Goal: Understand process/instructions

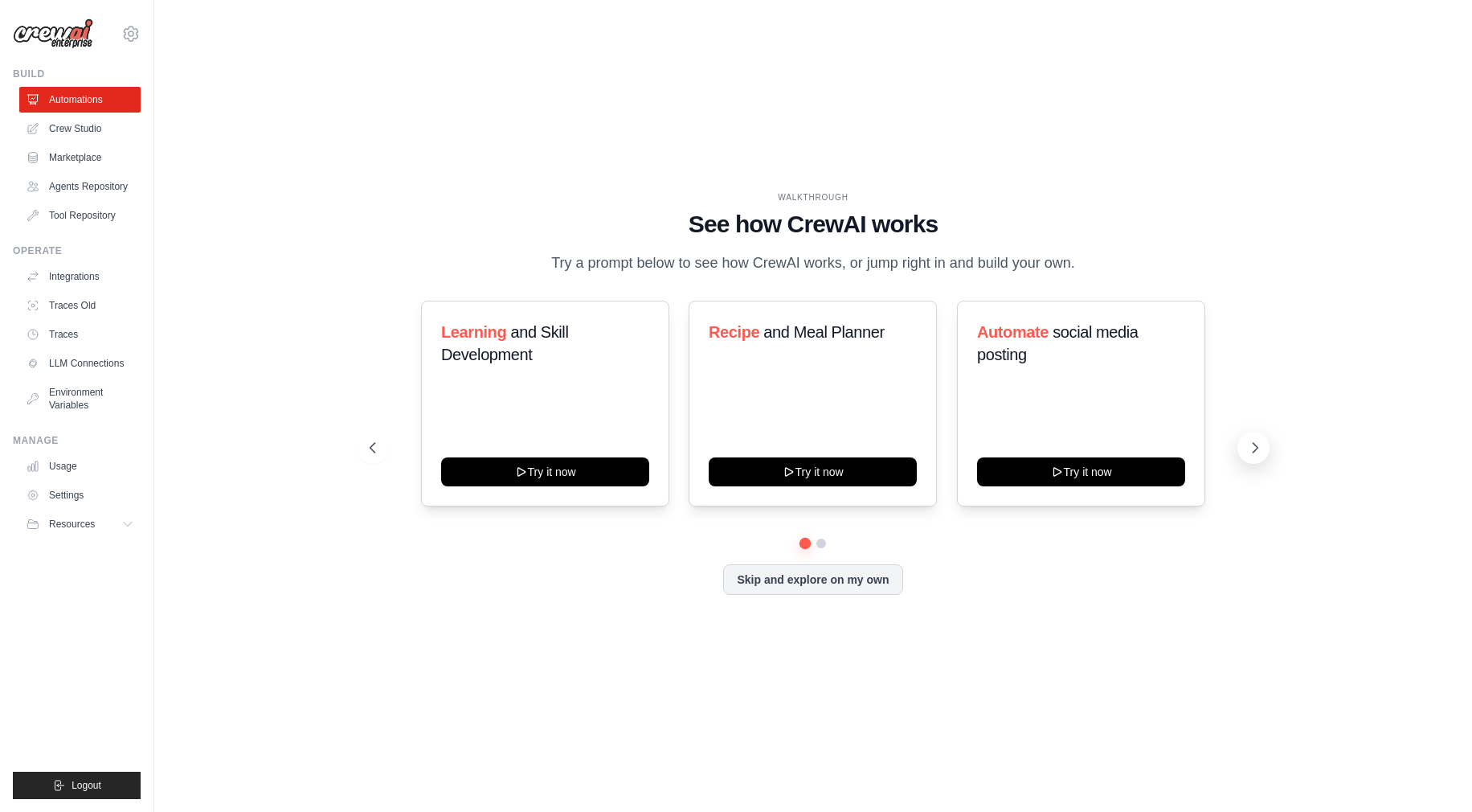
click at [1255, 450] on icon at bounding box center [1256, 448] width 5 height 10
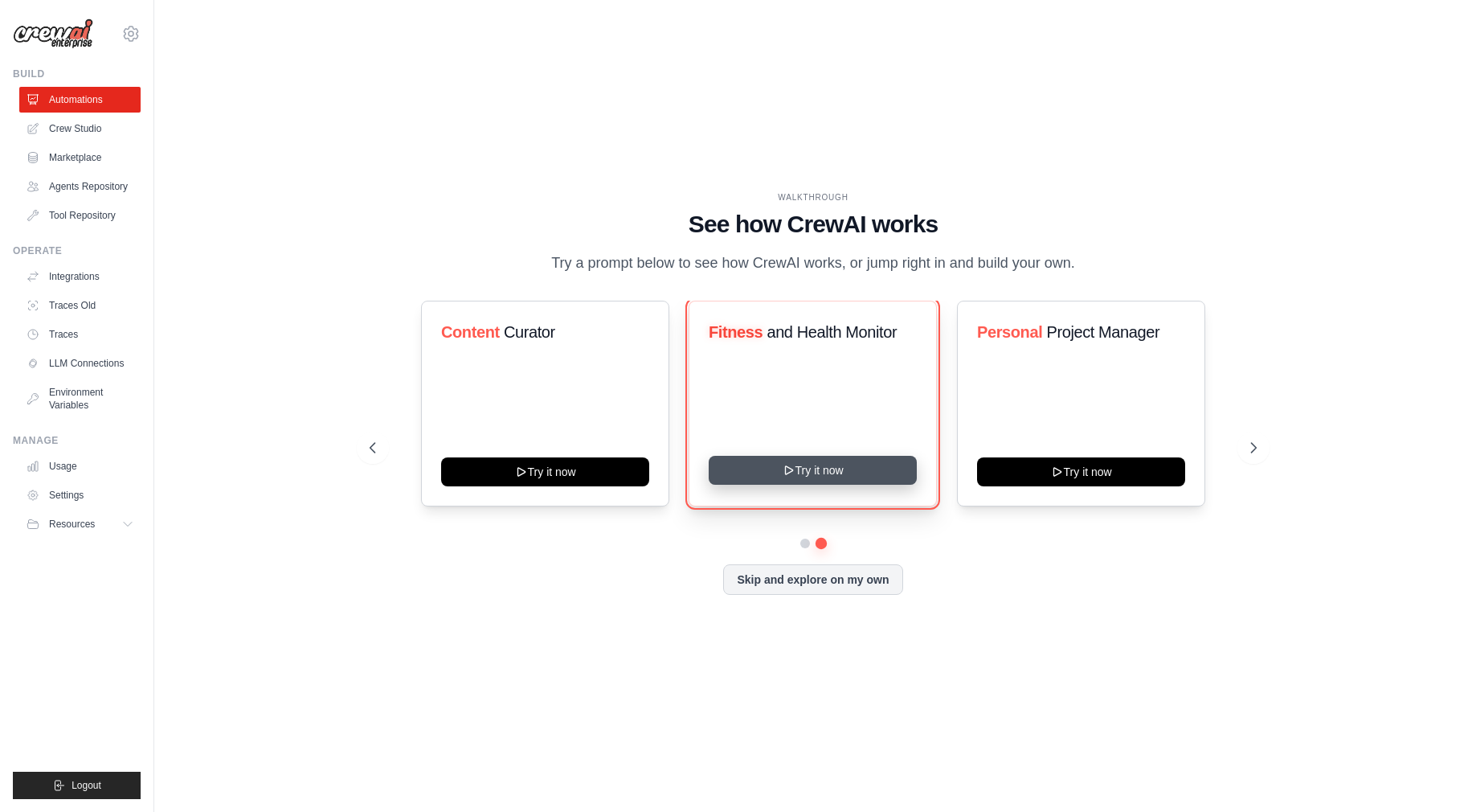
click at [823, 468] on button "Try it now" at bounding box center [813, 469] width 208 height 28
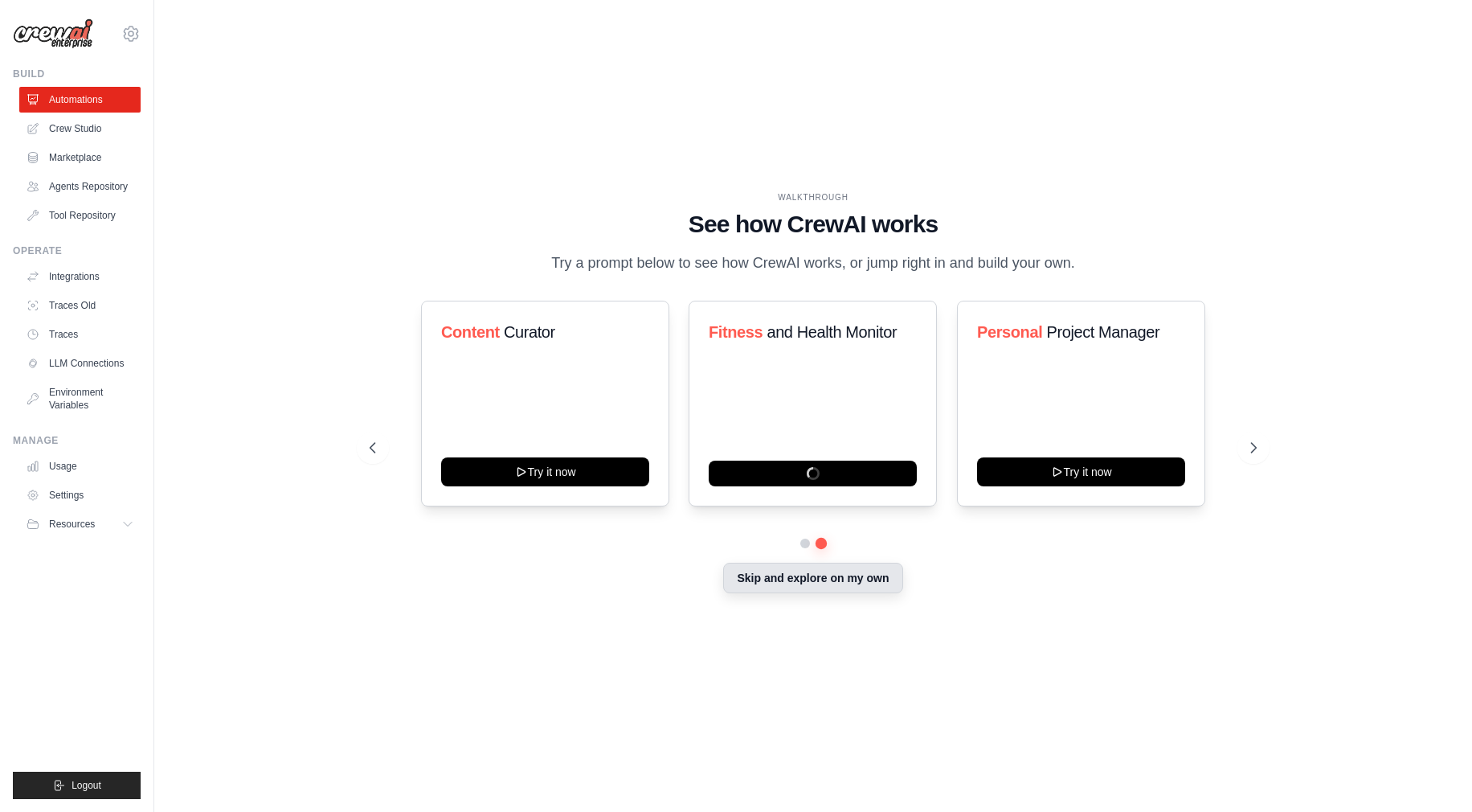
click at [802, 582] on button "Skip and explore on my own" at bounding box center [813, 577] width 180 height 30
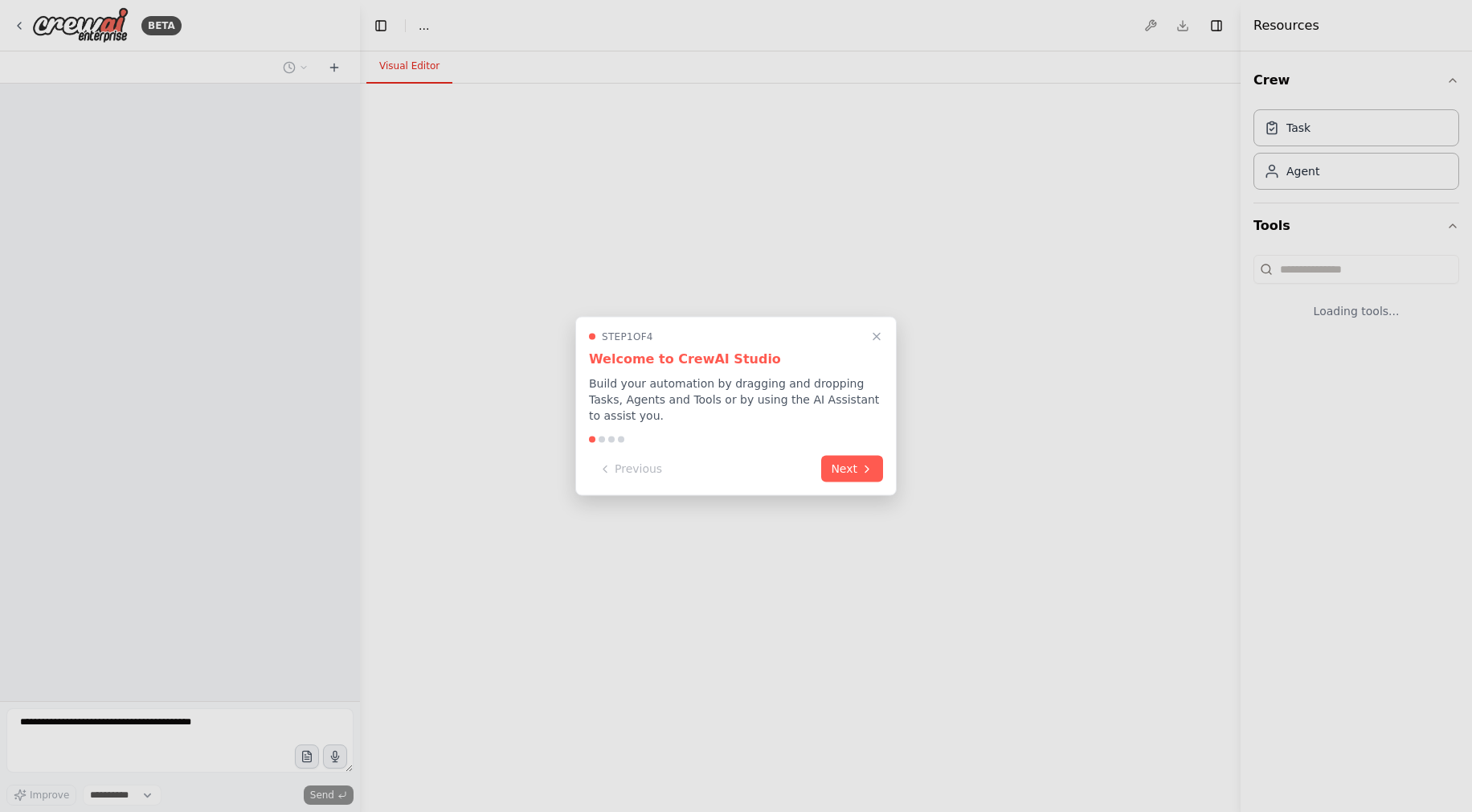
select select "****"
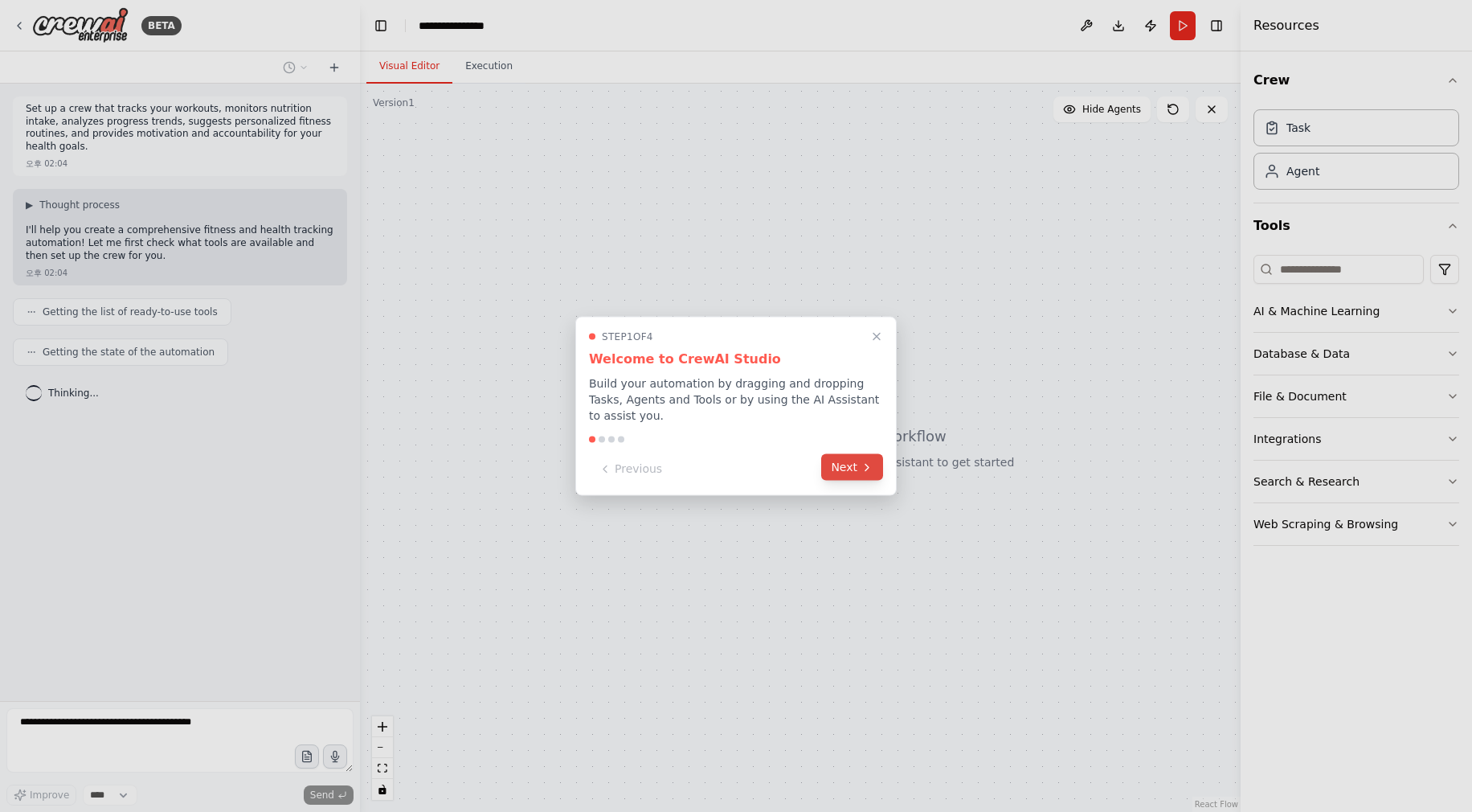
click at [845, 462] on button "Next" at bounding box center [851, 466] width 62 height 27
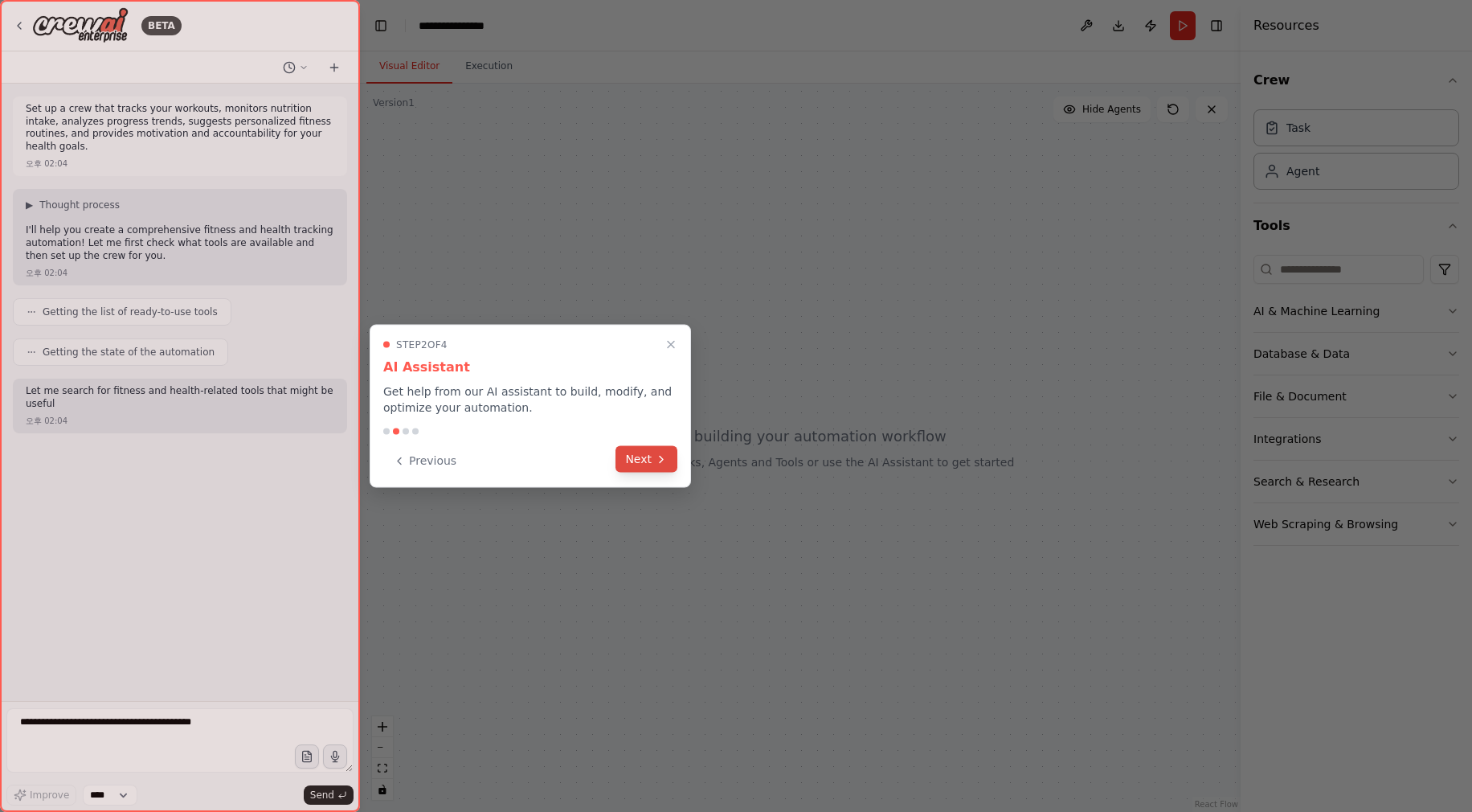
click at [618, 454] on button "Next" at bounding box center [646, 459] width 62 height 27
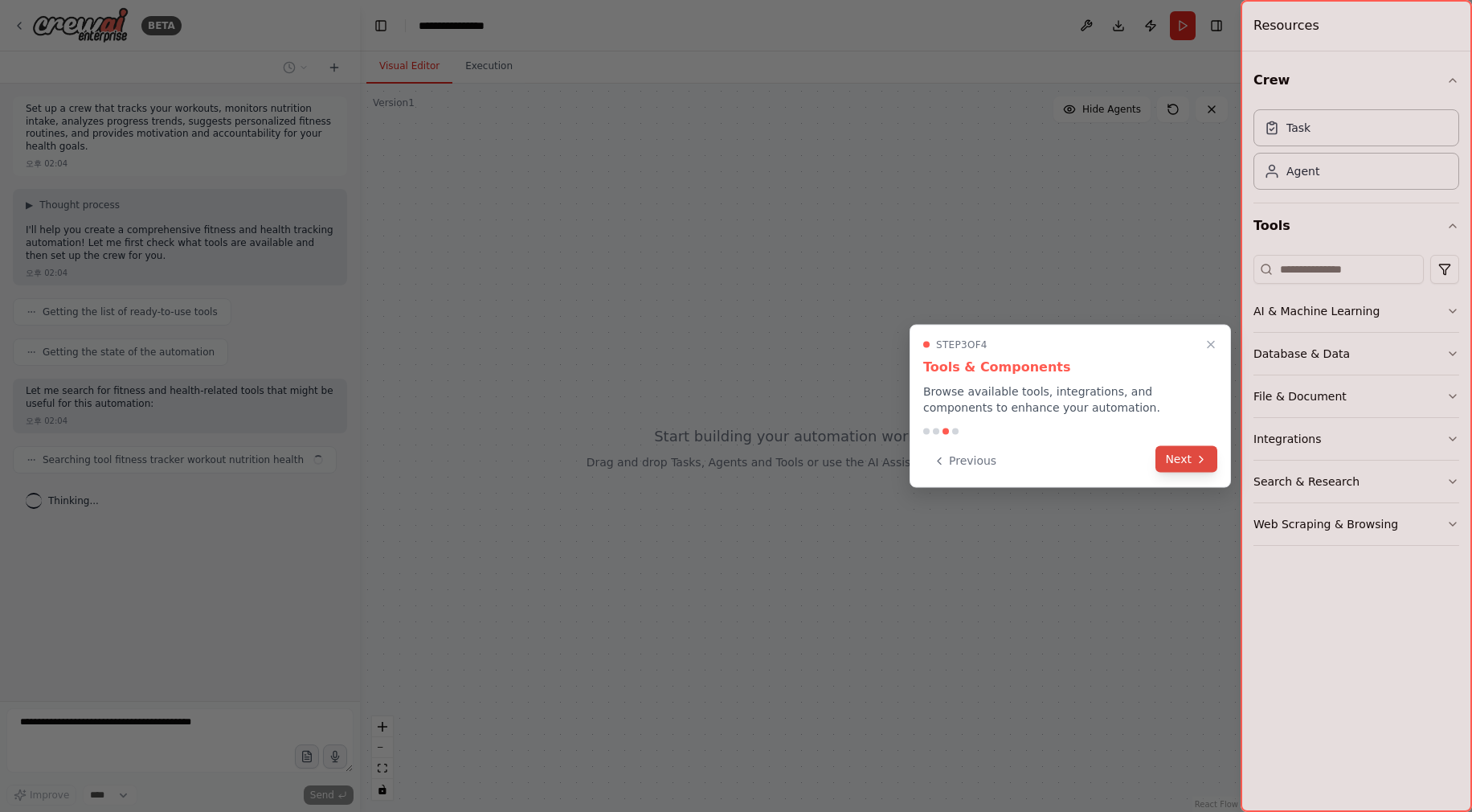
click at [1181, 454] on button "Next" at bounding box center [1186, 459] width 62 height 27
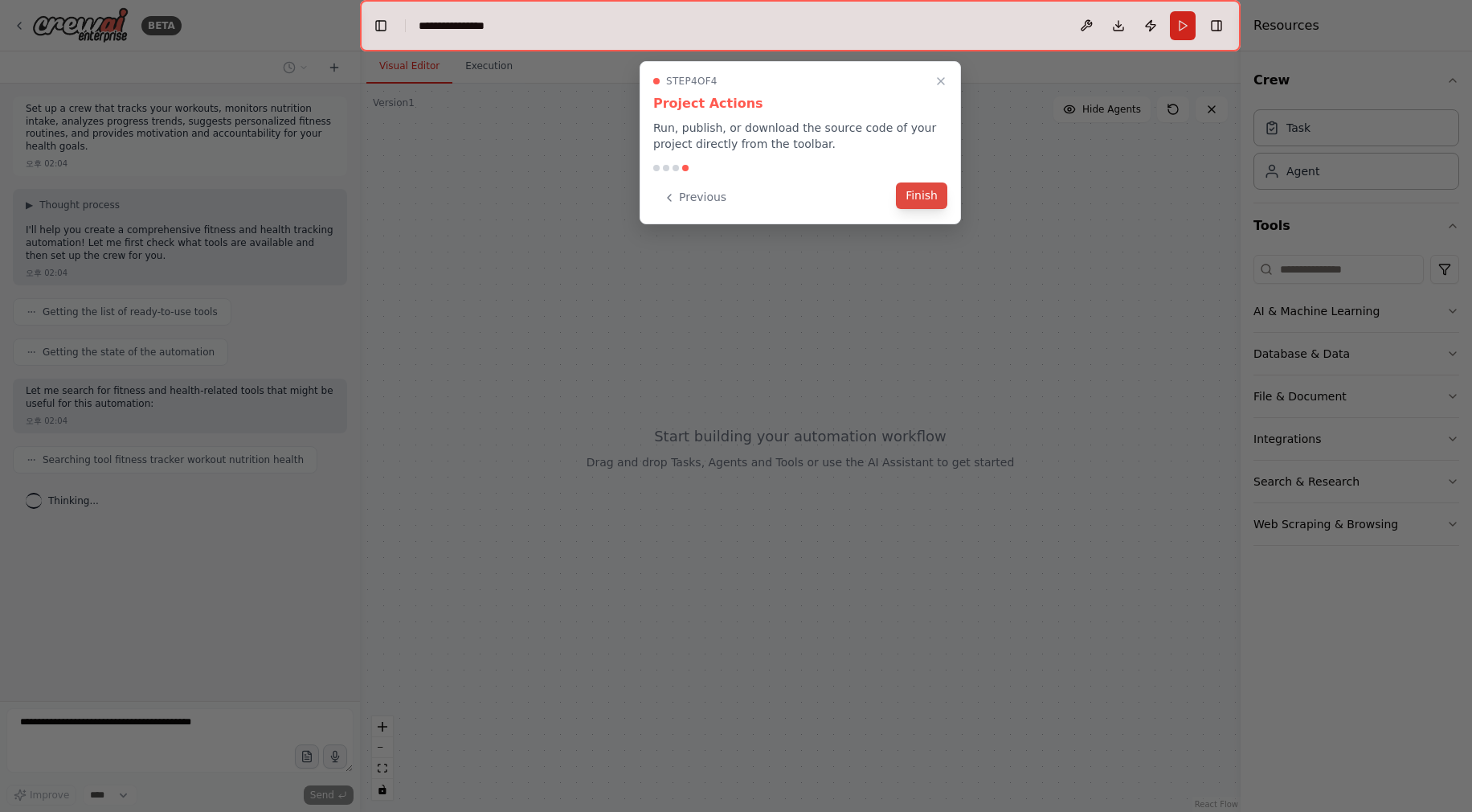
click at [923, 196] on button "Finish" at bounding box center [922, 195] width 51 height 27
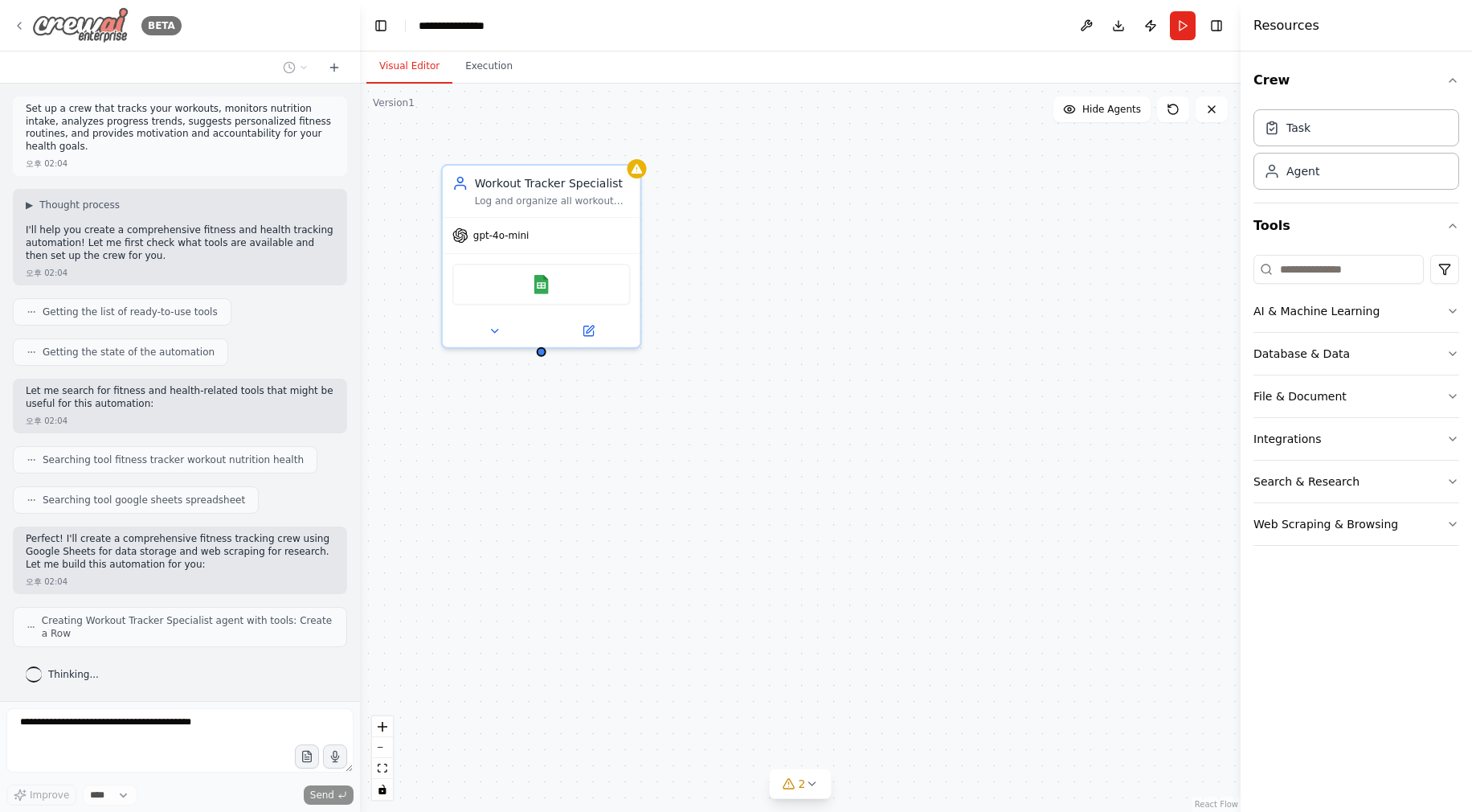
click at [73, 27] on img at bounding box center [81, 25] width 96 height 36
